Goal: Navigation & Orientation: Go to known website

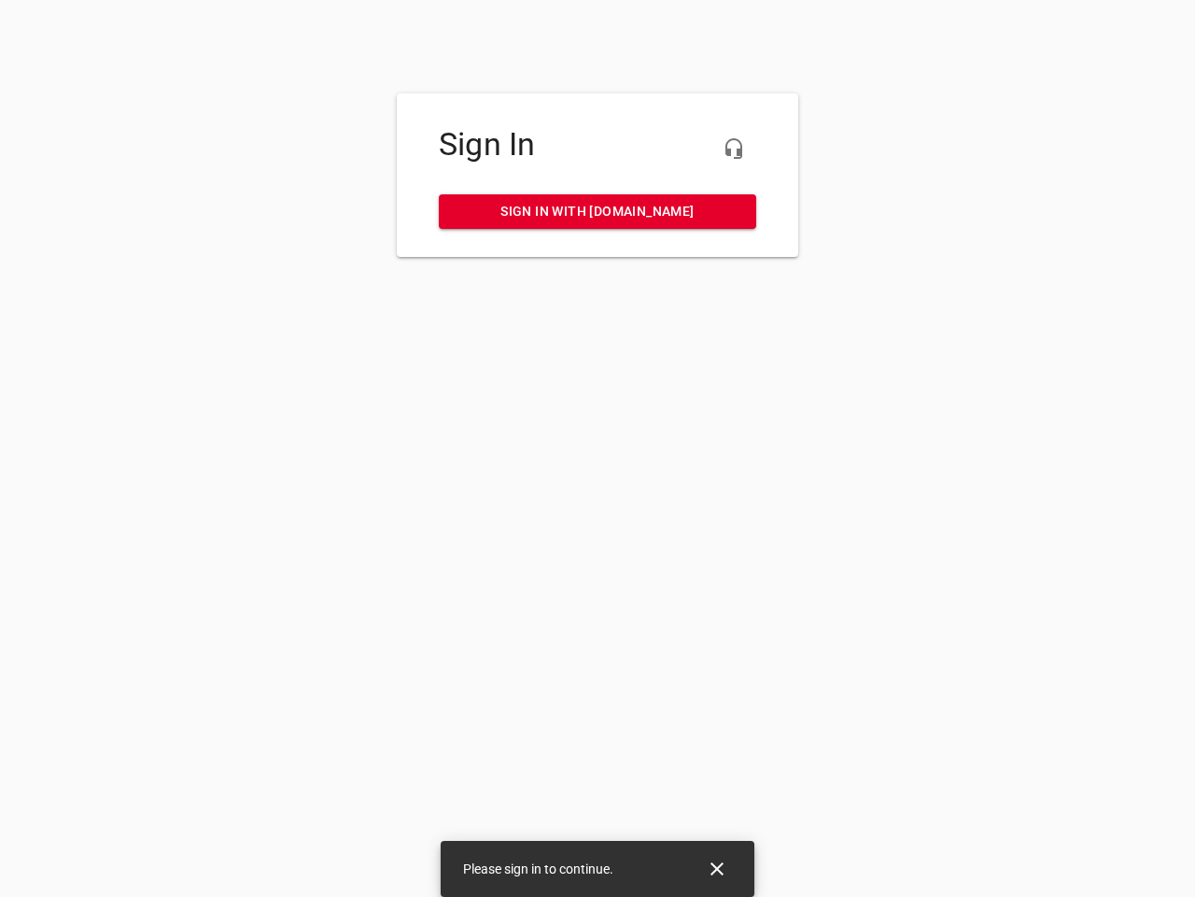
click at [734, 148] on icon "button" at bounding box center [734, 148] width 22 height 22
click at [717, 868] on icon "Close" at bounding box center [717, 868] width 13 height 13
